Goal: Task Accomplishment & Management: Manage account settings

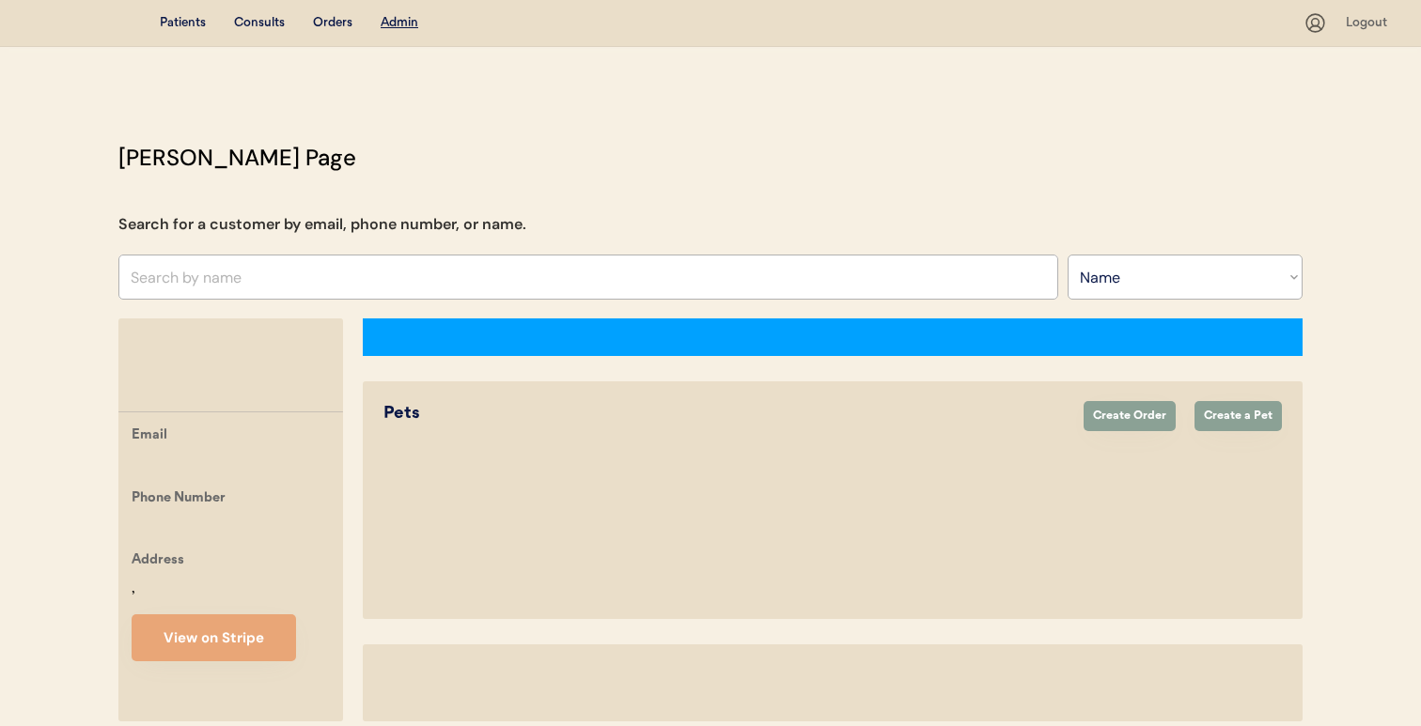
select select ""Name""
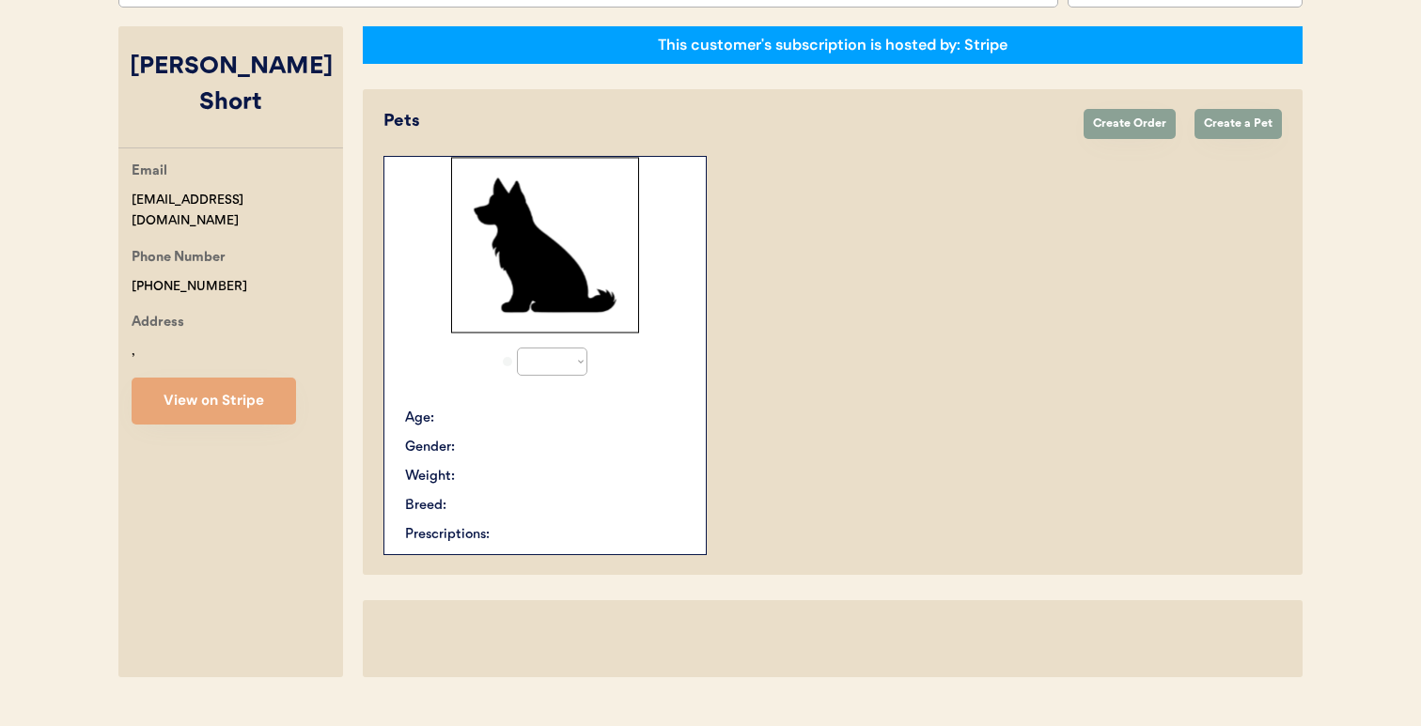
select select "true"
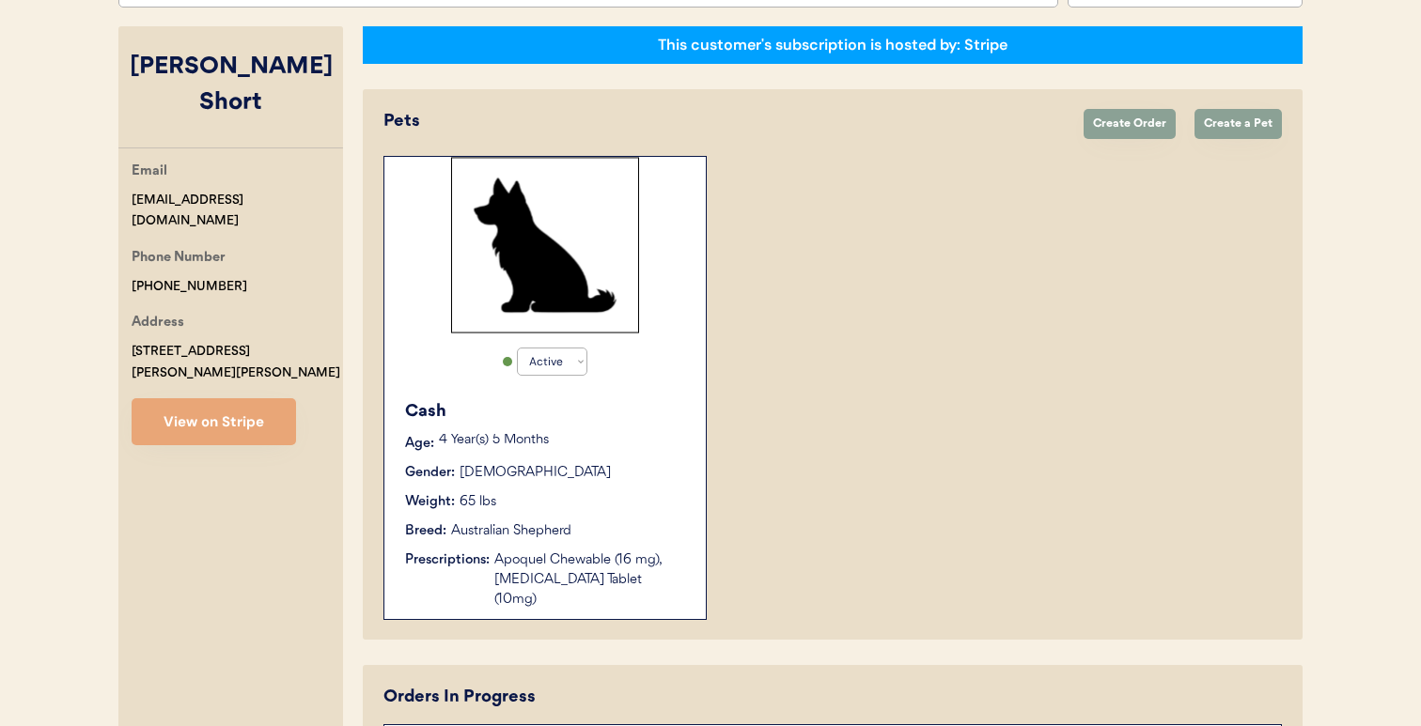
scroll to position [445, 0]
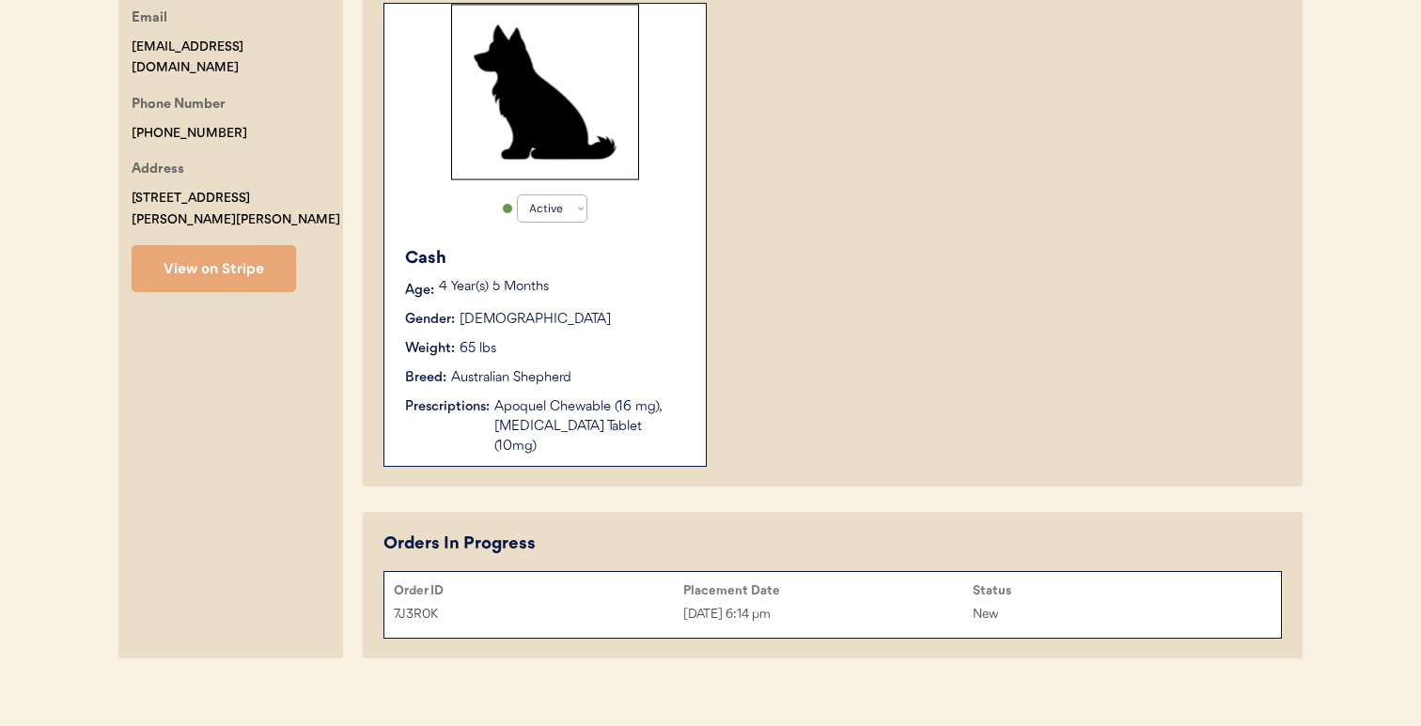
click at [982, 582] on div "Status" at bounding box center [1117, 591] width 289 height 19
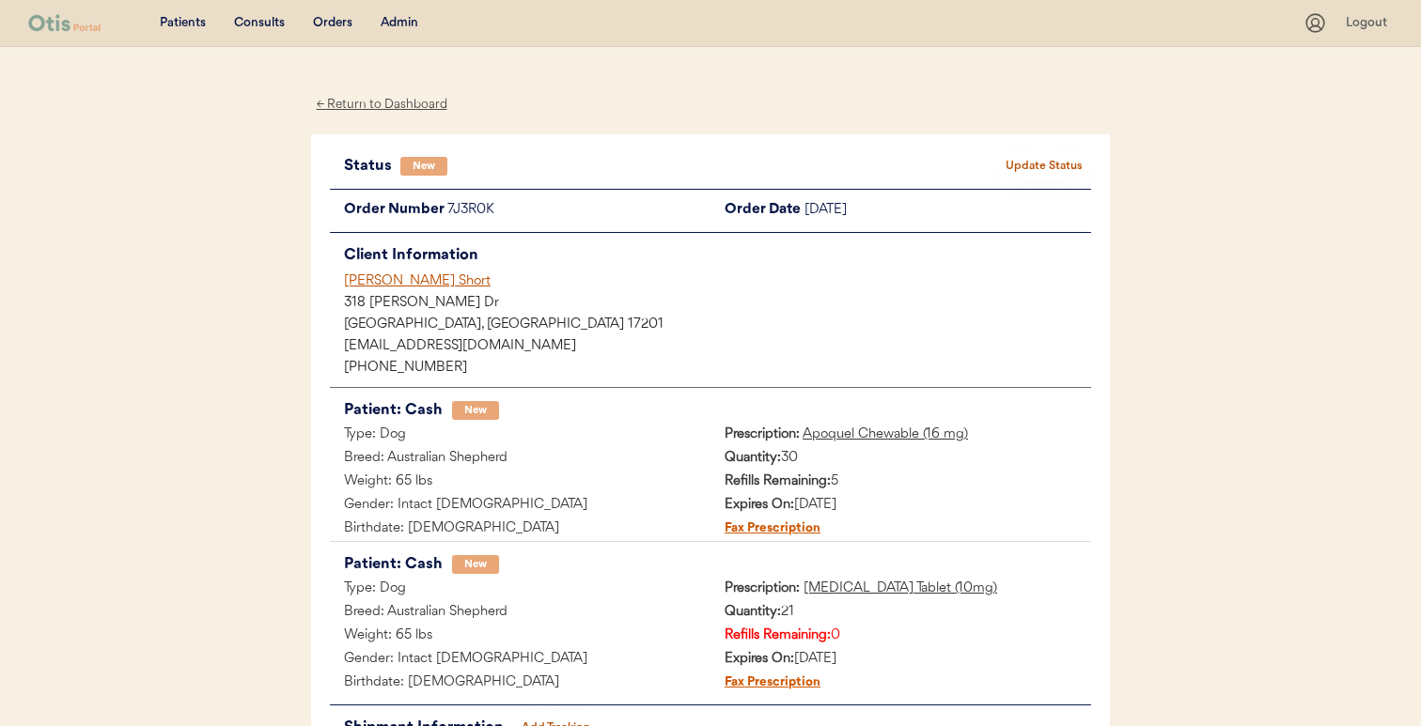
click at [858, 587] on u "Prednisone Tablet (10mg)" at bounding box center [901, 589] width 194 height 14
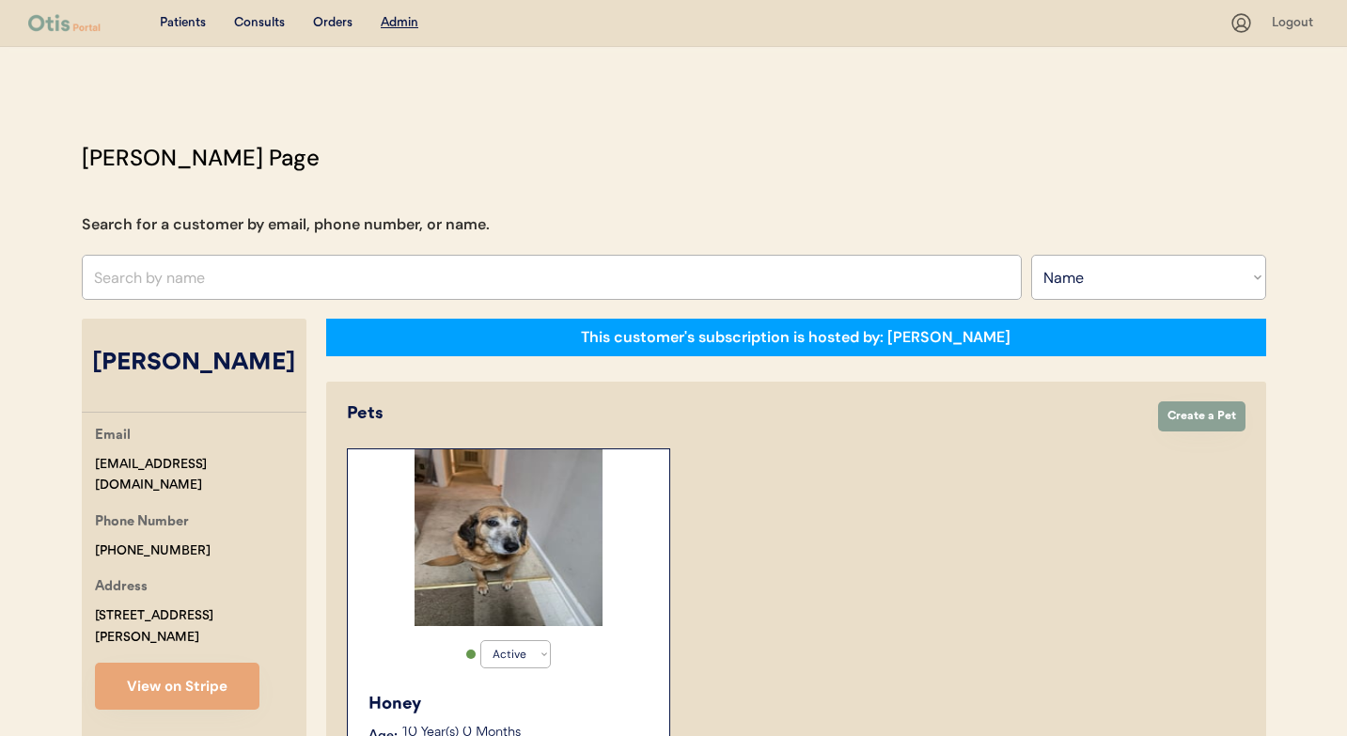
select select ""Name""
select select "true"
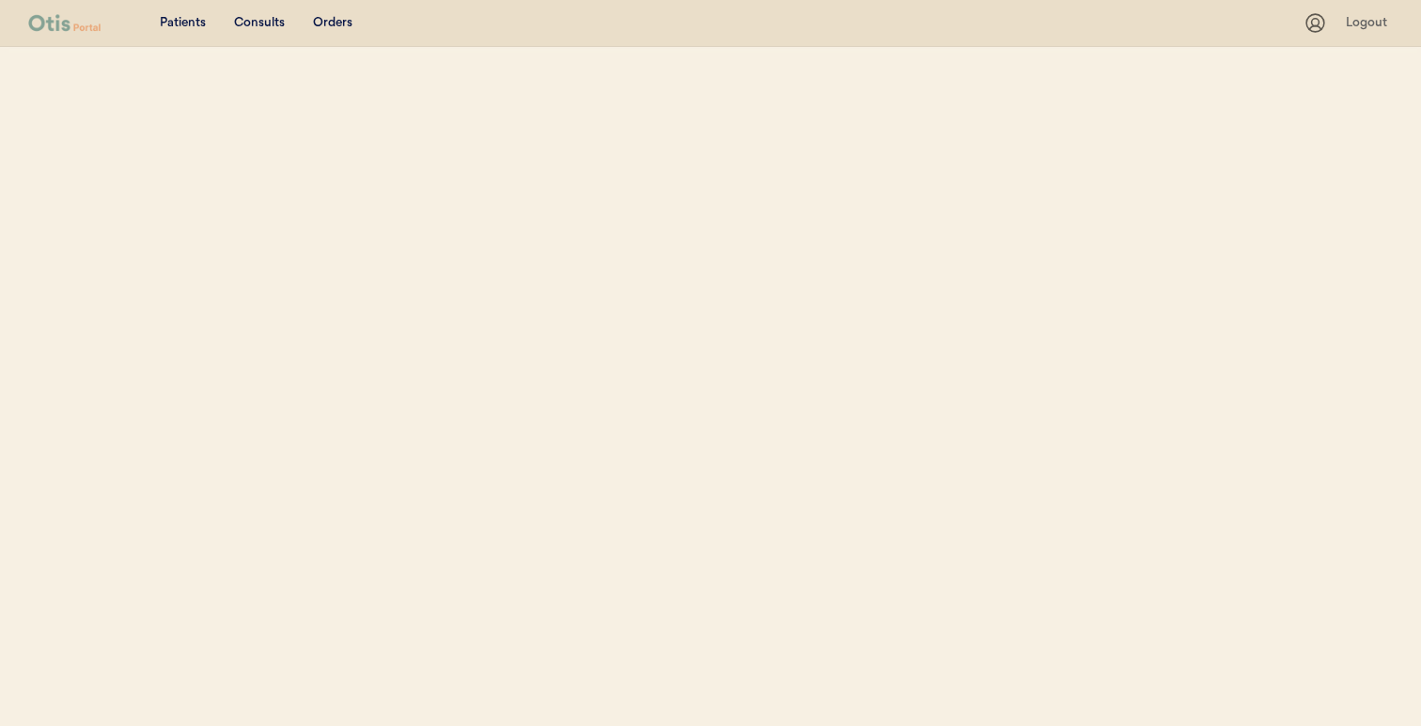
select select ""Name""
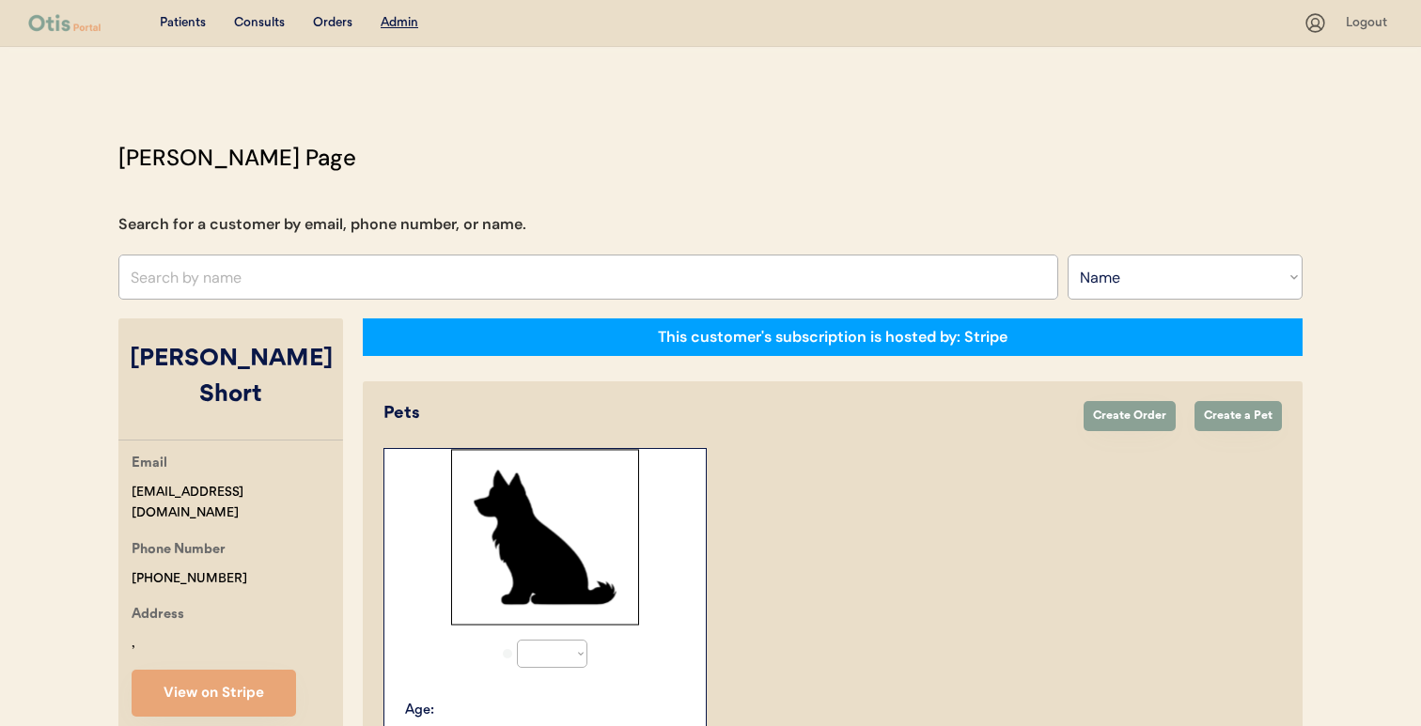
select select "true"
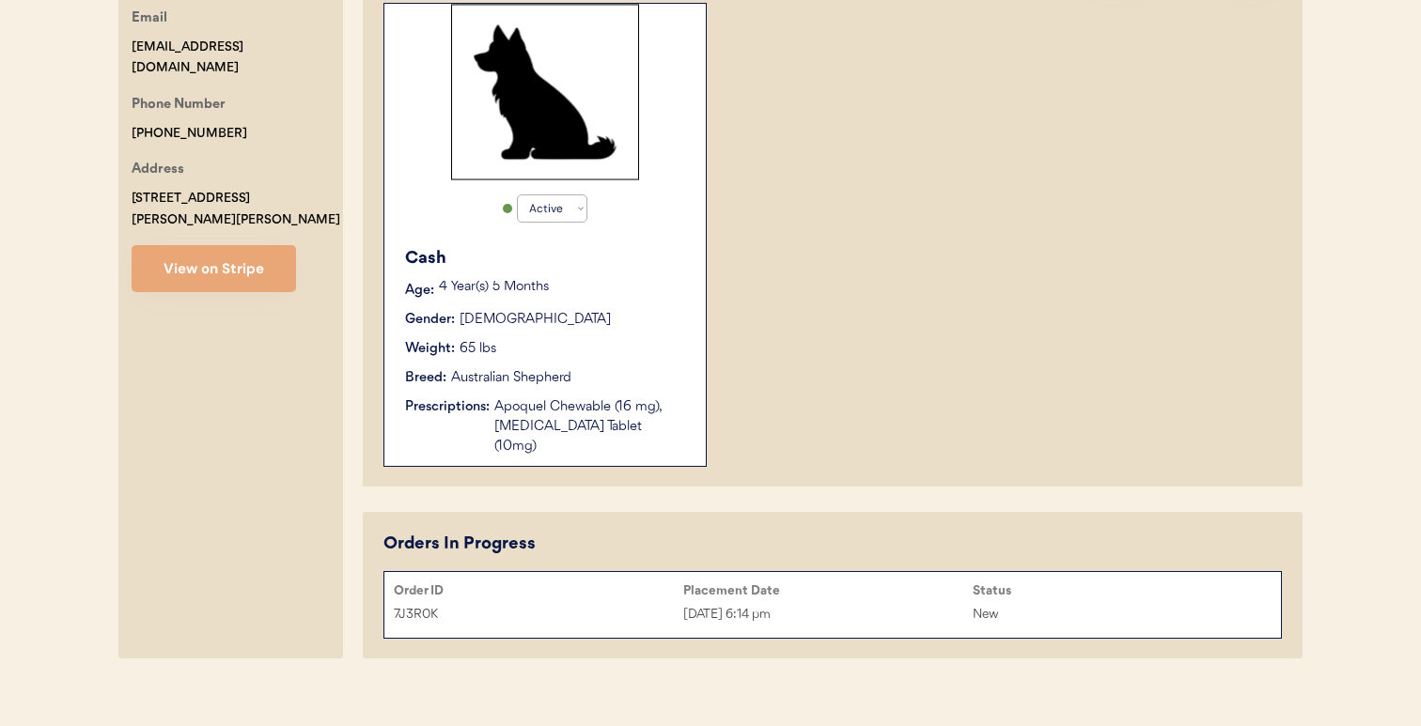
scroll to position [178, 0]
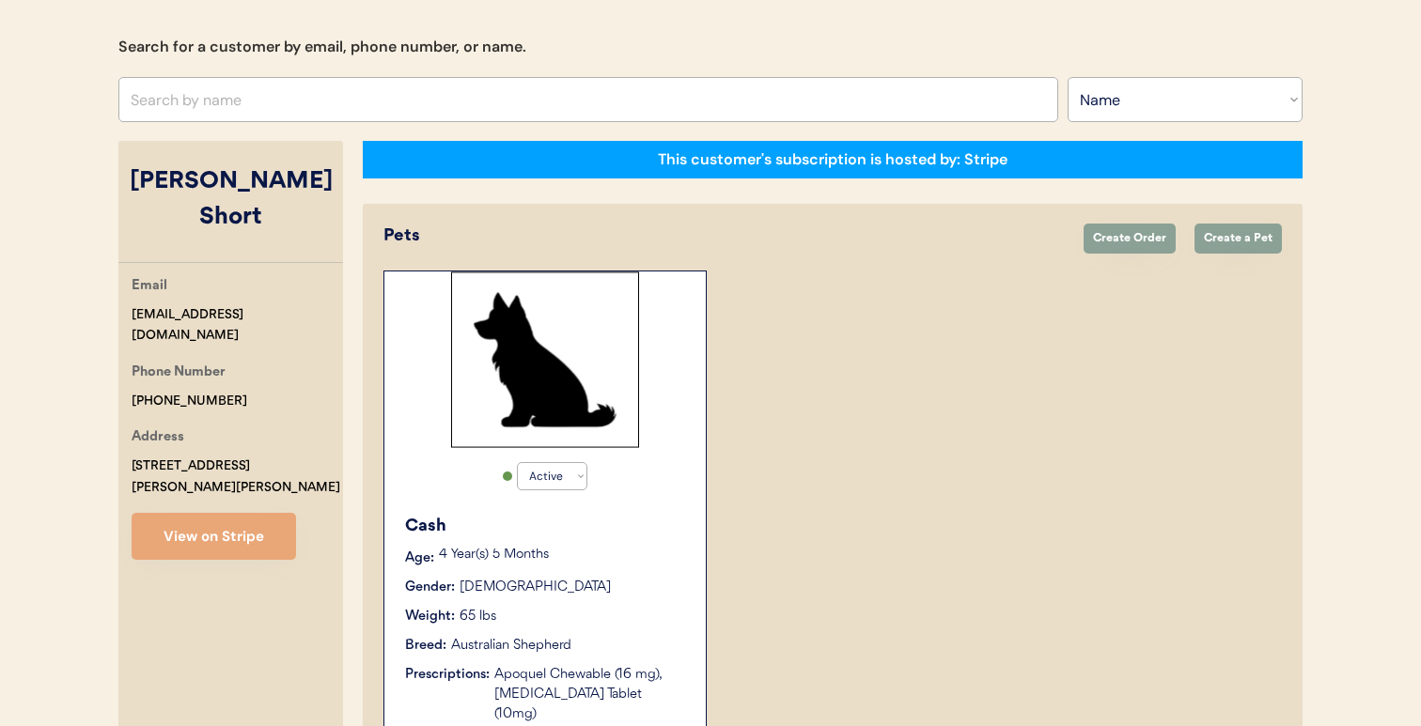
click at [411, 653] on div "Breed:" at bounding box center [425, 646] width 41 height 20
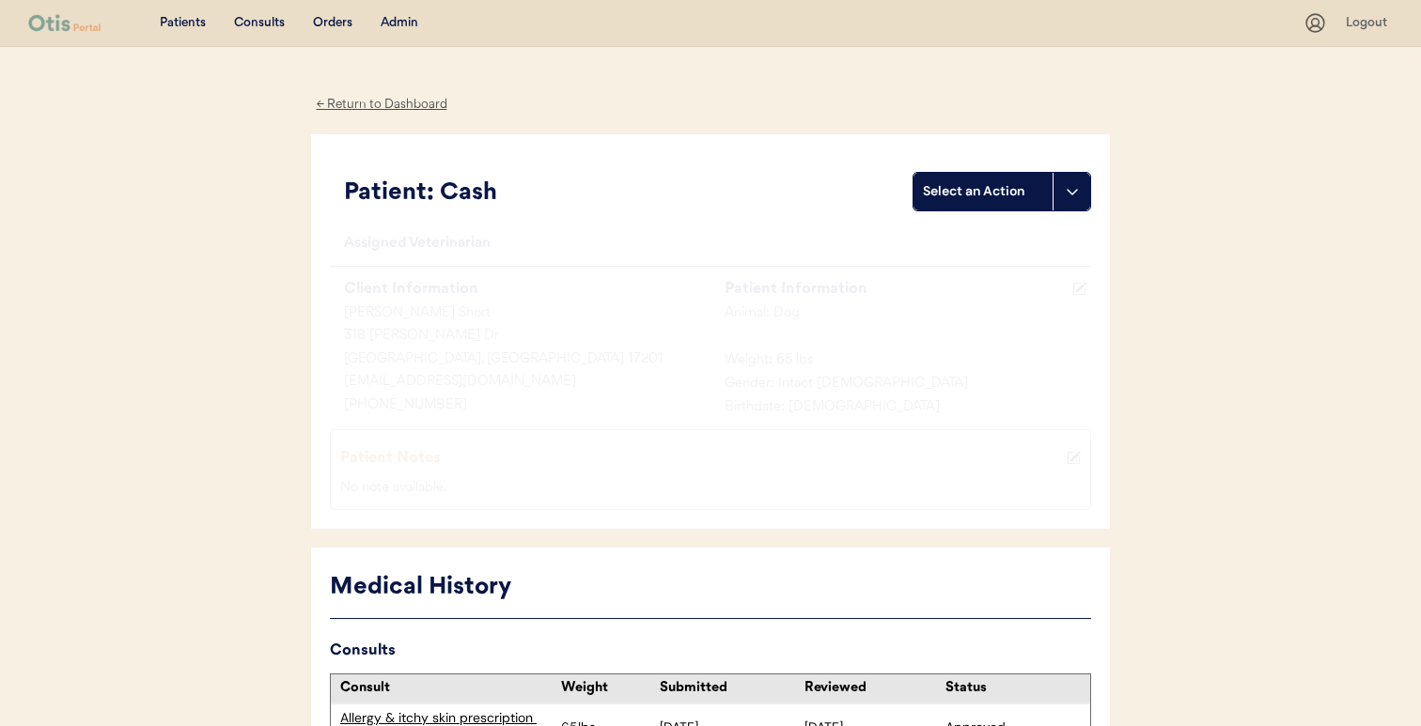
scroll to position [118, 0]
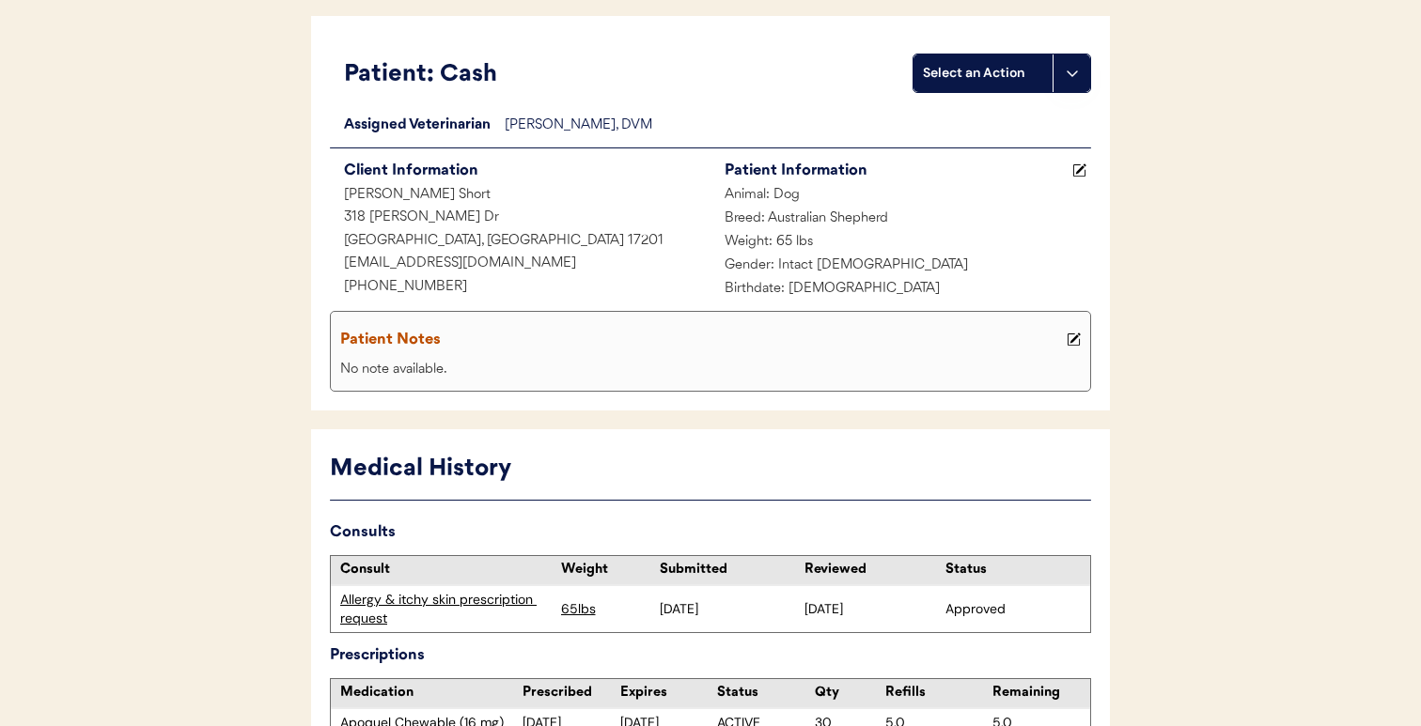
click at [397, 597] on div "Allergy & itchy skin prescription request" at bounding box center [445, 609] width 211 height 37
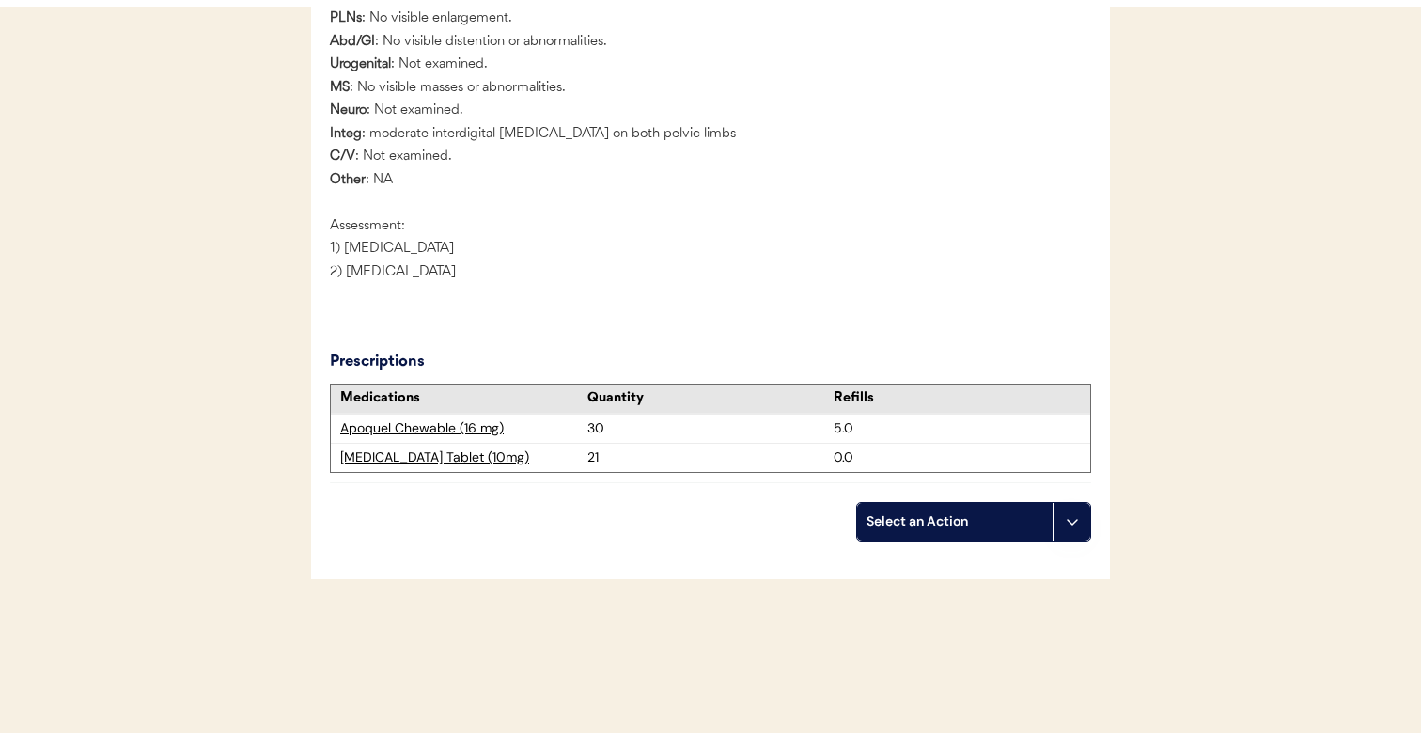
scroll to position [2818, 0]
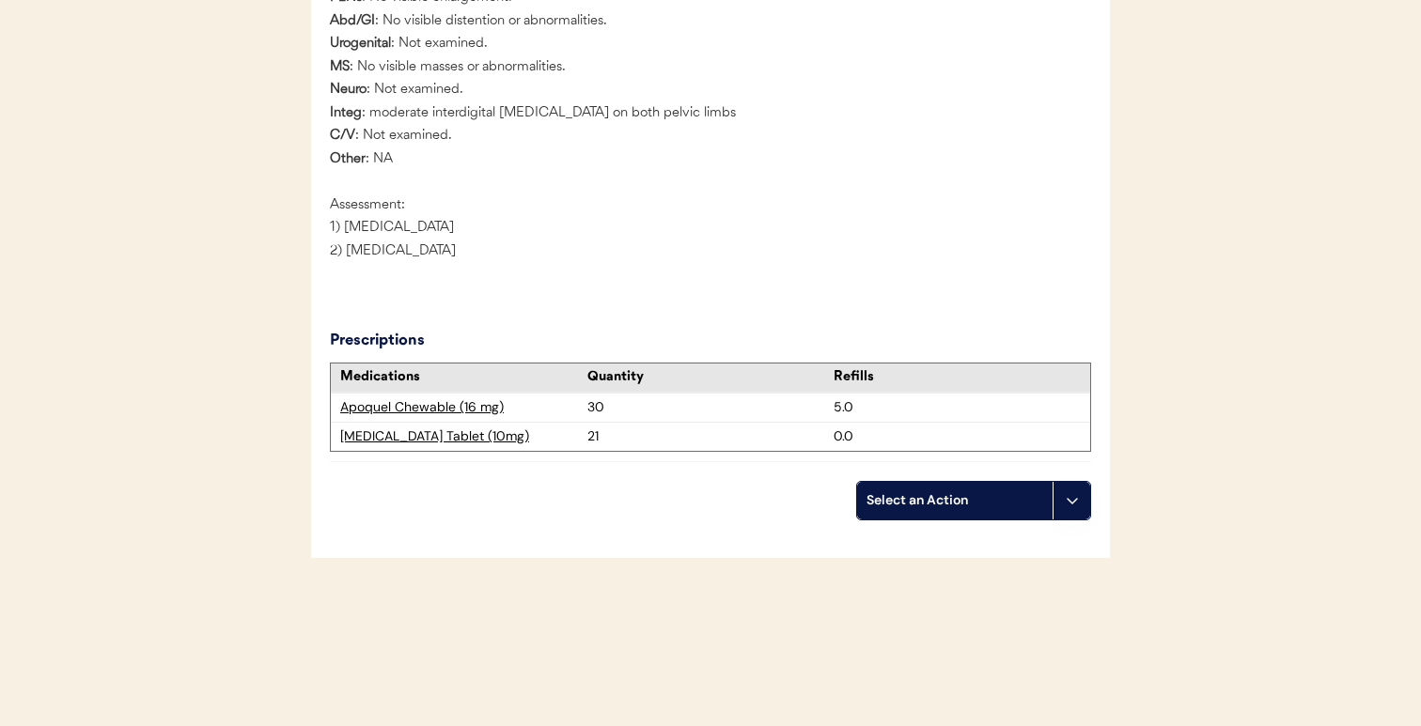
drag, startPoint x: 449, startPoint y: 721, endPoint x: 449, endPoint y: 734, distance: 13.2
